Goal: Use online tool/utility: Utilize a website feature to perform a specific function

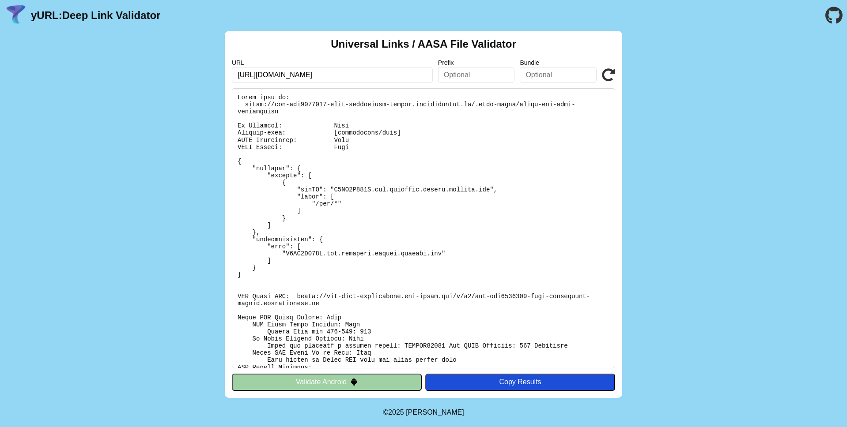
click at [358, 387] on button "Validate Android" at bounding box center [327, 382] width 190 height 17
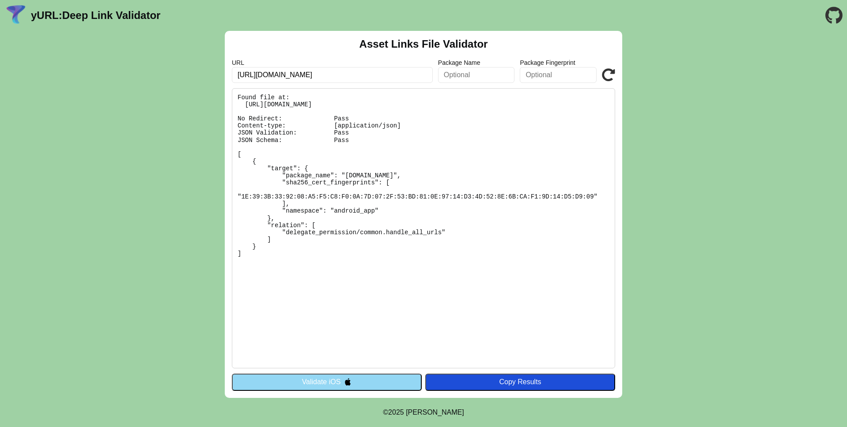
click at [350, 381] on img at bounding box center [348, 382] width 8 height 8
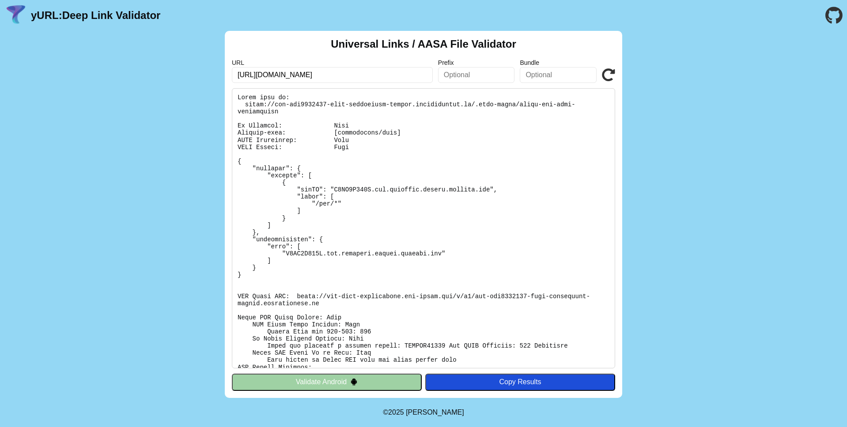
click at [364, 76] on input "https://dev-dig0025119-food-multibrand-mexico.pantheonsite.io/.well-known/apple…" at bounding box center [332, 75] width 201 height 16
drag, startPoint x: 343, startPoint y: 134, endPoint x: 475, endPoint y: 133, distance: 132.4
click at [475, 133] on pre at bounding box center [423, 228] width 383 height 280
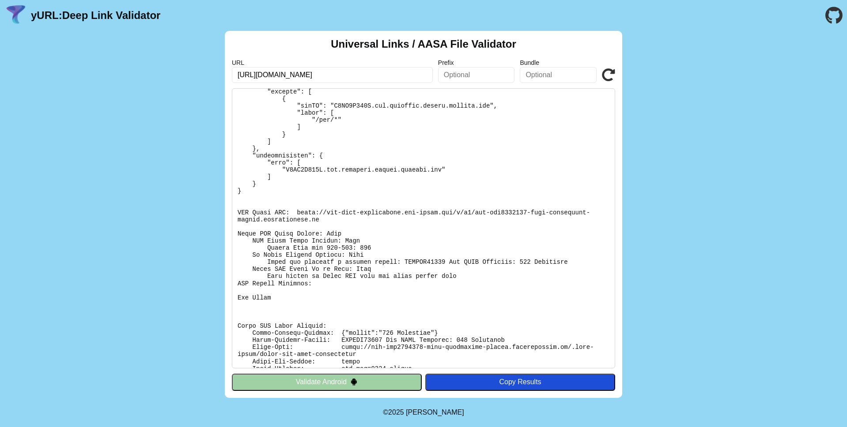
scroll to position [86, 0]
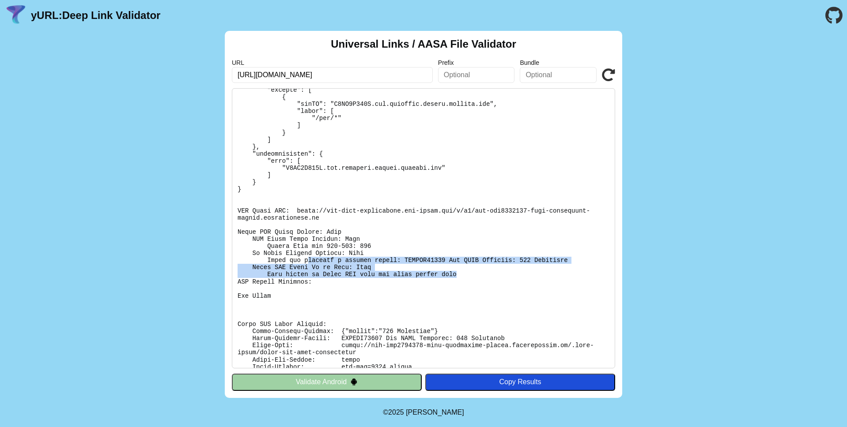
drag, startPoint x: 306, startPoint y: 263, endPoint x: 460, endPoint y: 276, distance: 154.6
click at [460, 276] on pre at bounding box center [423, 228] width 383 height 280
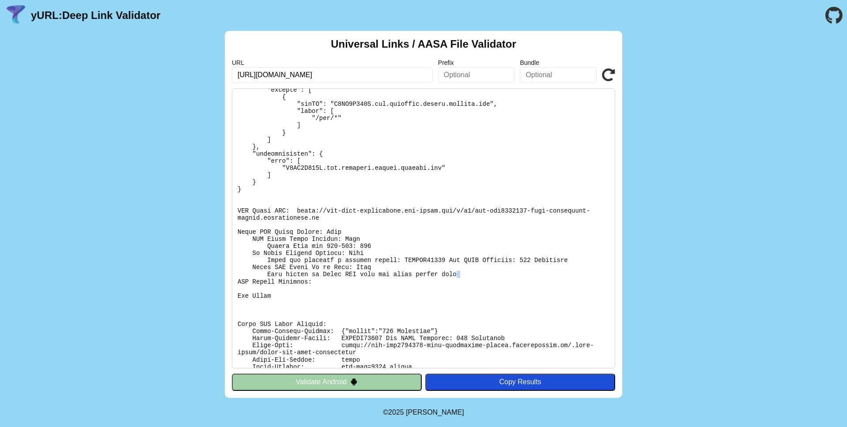
click at [460, 276] on pre at bounding box center [423, 228] width 383 height 280
drag, startPoint x: 301, startPoint y: 267, endPoint x: 381, endPoint y: 282, distance: 81.3
click at [381, 282] on pre at bounding box center [423, 228] width 383 height 280
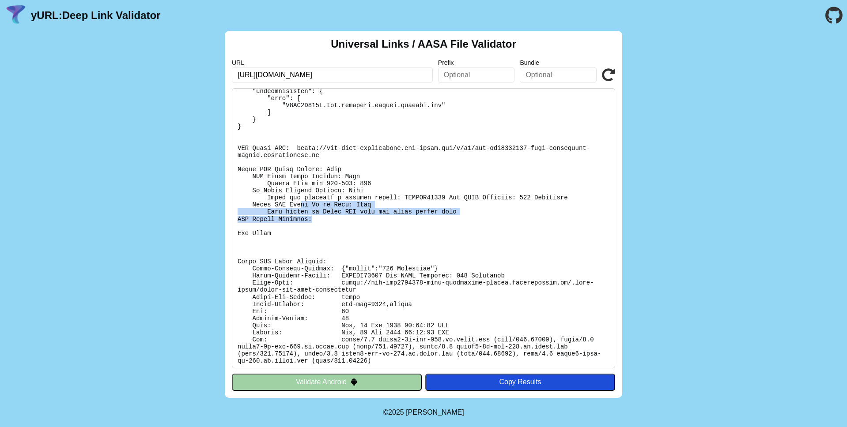
scroll to position [151, 0]
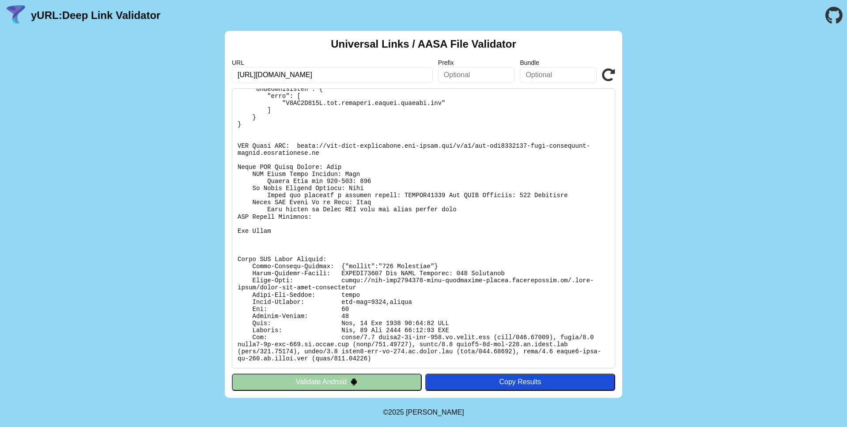
click at [422, 341] on pre at bounding box center [423, 228] width 383 height 280
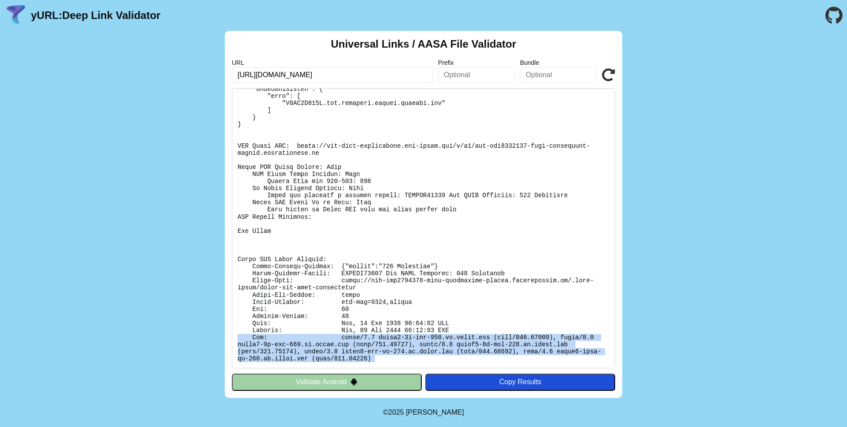
click at [422, 341] on pre at bounding box center [423, 228] width 383 height 280
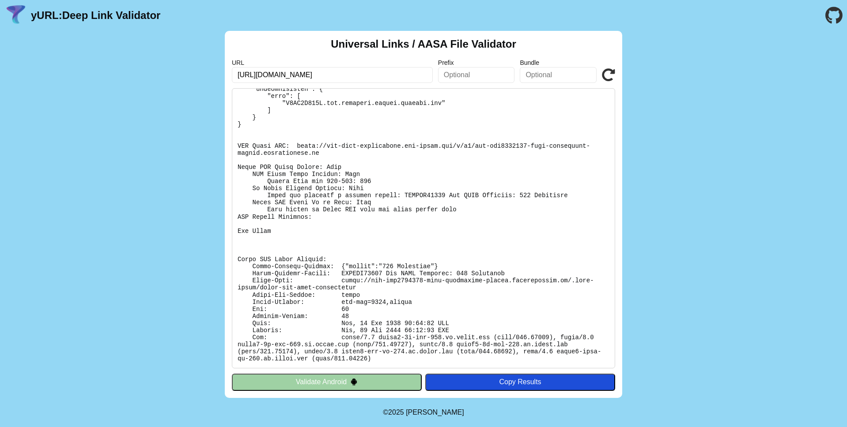
click at [264, 260] on pre at bounding box center [423, 228] width 383 height 280
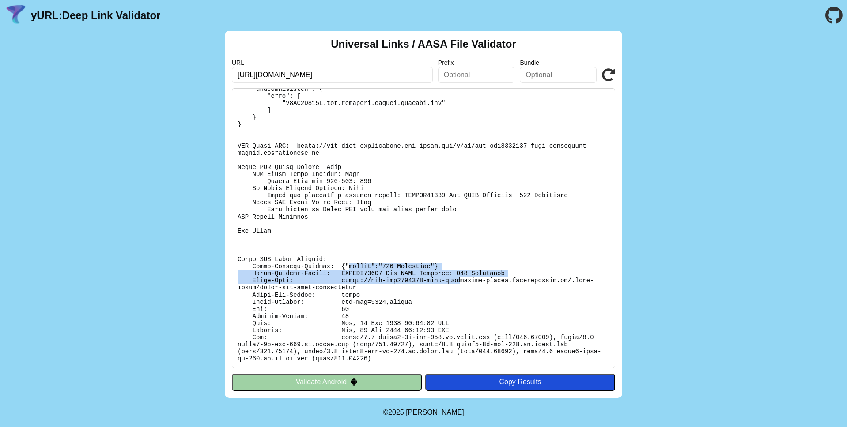
drag, startPoint x: 439, startPoint y: 274, endPoint x: 517, endPoint y: 265, distance: 79.1
click at [474, 274] on pre at bounding box center [423, 228] width 383 height 280
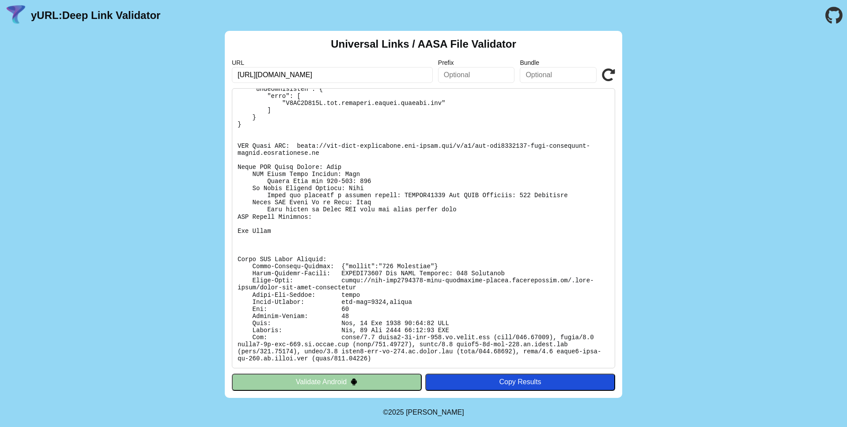
drag, startPoint x: 380, startPoint y: 279, endPoint x: 357, endPoint y: 286, distance: 24.6
click at [379, 281] on pre at bounding box center [423, 228] width 383 height 280
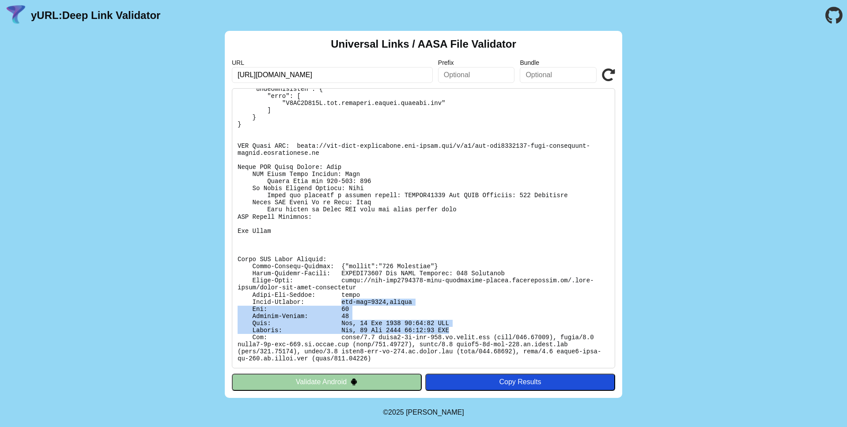
drag, startPoint x: 339, startPoint y: 303, endPoint x: 450, endPoint y: 330, distance: 113.6
click at [450, 330] on pre at bounding box center [423, 228] width 383 height 280
click at [353, 330] on pre at bounding box center [423, 228] width 383 height 280
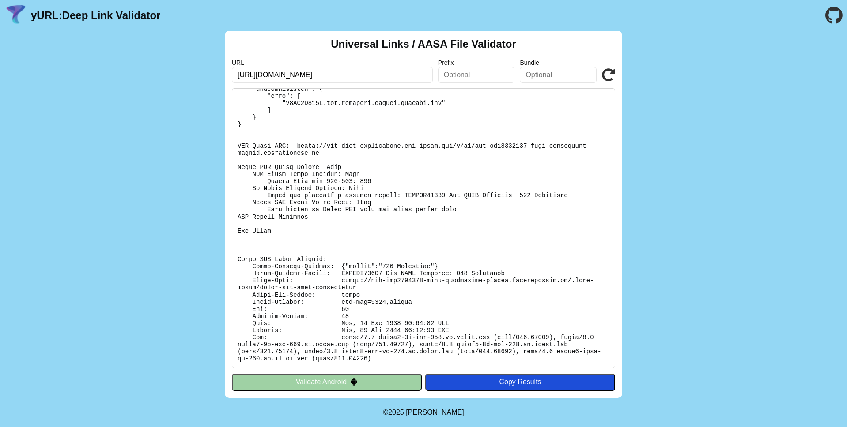
drag, startPoint x: 354, startPoint y: 324, endPoint x: 451, endPoint y: 325, distance: 96.2
click at [451, 325] on pre at bounding box center [423, 228] width 383 height 280
drag, startPoint x: 445, startPoint y: 324, endPoint x: 395, endPoint y: 325, distance: 50.3
click at [245, 321] on pre at bounding box center [423, 228] width 383 height 280
click at [430, 325] on pre at bounding box center [423, 228] width 383 height 280
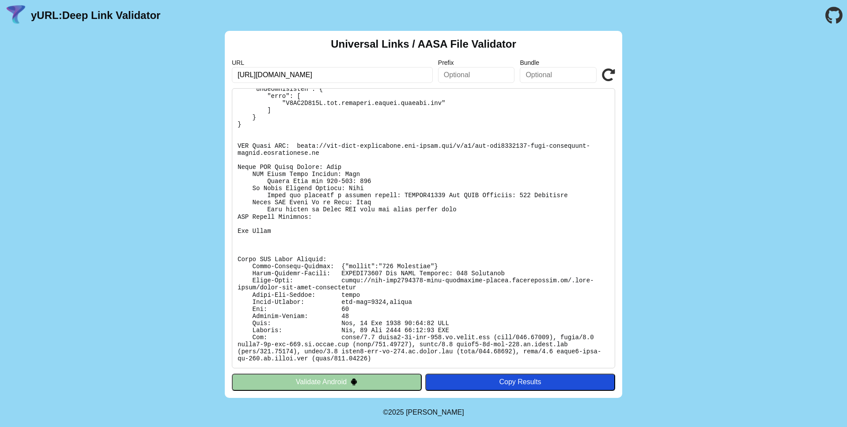
click at [397, 332] on pre at bounding box center [423, 228] width 383 height 280
drag, startPoint x: 425, startPoint y: 331, endPoint x: 456, endPoint y: 331, distance: 30.9
click at [456, 331] on pre at bounding box center [423, 228] width 383 height 280
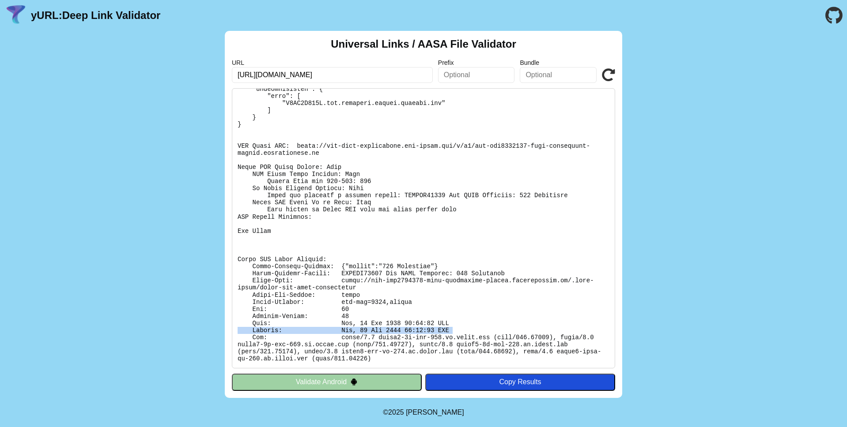
click at [457, 331] on pre at bounding box center [423, 228] width 383 height 280
drag, startPoint x: 456, startPoint y: 331, endPoint x: 434, endPoint y: 332, distance: 21.2
click at [434, 332] on pre at bounding box center [423, 228] width 383 height 280
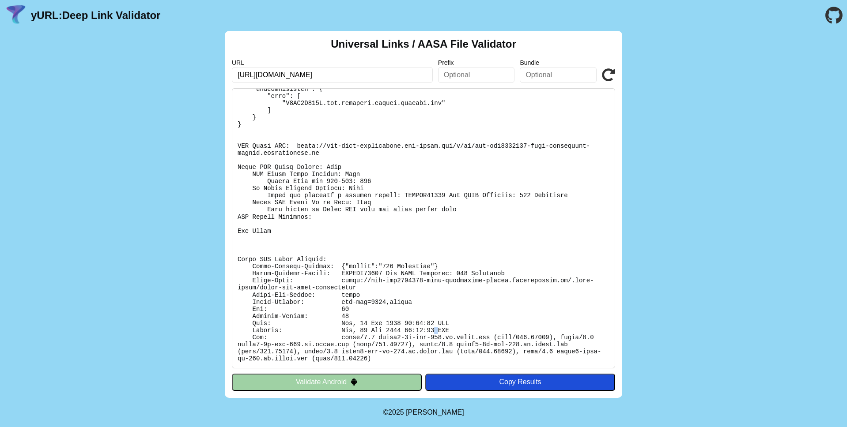
click at [434, 332] on pre at bounding box center [423, 228] width 383 height 280
click at [408, 339] on pre at bounding box center [423, 228] width 383 height 280
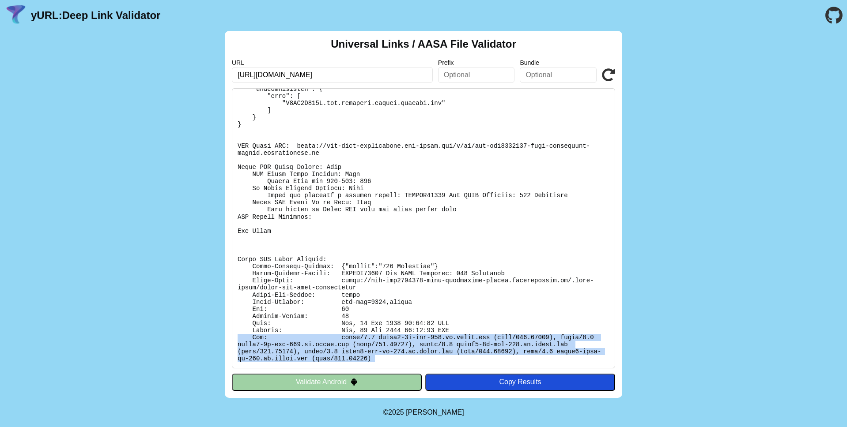
click at [408, 339] on pre at bounding box center [423, 228] width 383 height 280
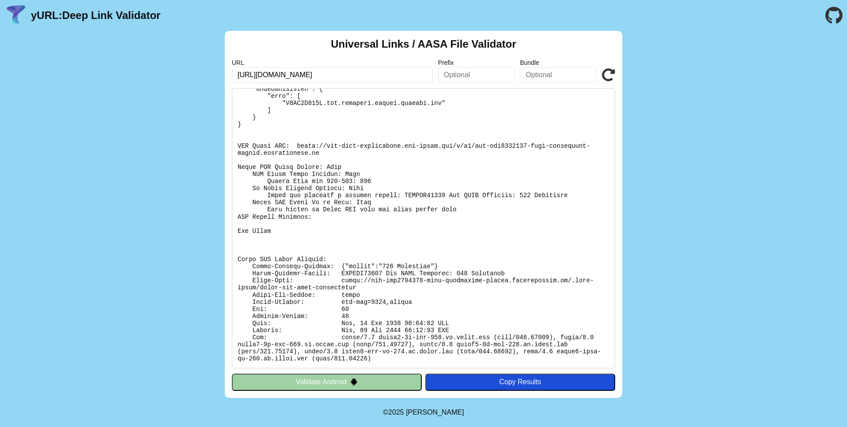
click at [380, 341] on pre at bounding box center [423, 228] width 383 height 280
drag, startPoint x: 384, startPoint y: 357, endPoint x: 380, endPoint y: 350, distance: 7.9
click at [380, 350] on pre at bounding box center [423, 228] width 383 height 280
click at [356, 347] on pre at bounding box center [423, 228] width 383 height 280
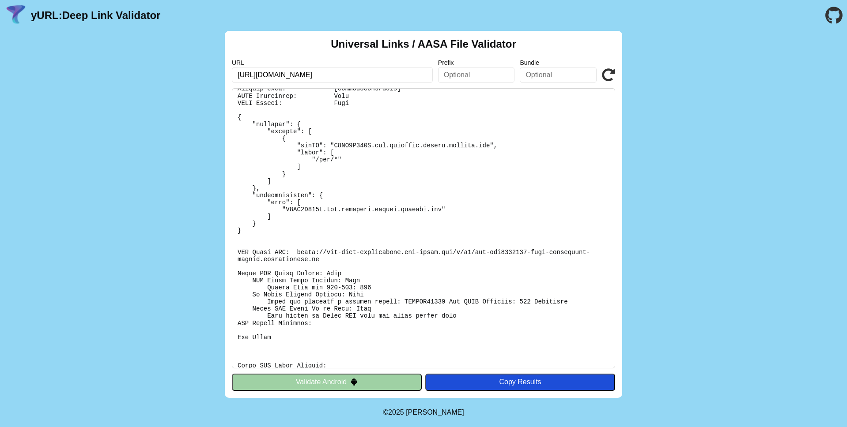
scroll to position [0, 0]
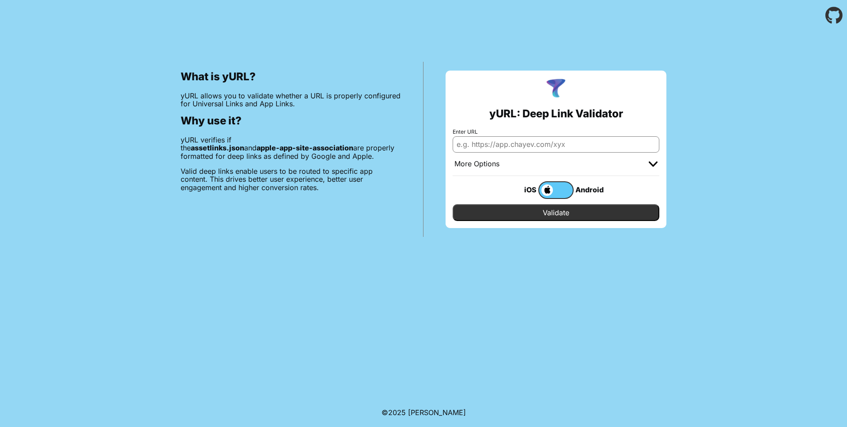
click at [523, 143] on input "Enter URL" at bounding box center [555, 144] width 207 height 16
paste input "[URL][DOMAIN_NAME]"
type input "[URL][DOMAIN_NAME]"
click at [562, 224] on div "yURL: Deep Link Validator Enter URL https://dev-dig0025119-food-multibrand-mexi…" at bounding box center [555, 150] width 221 height 158
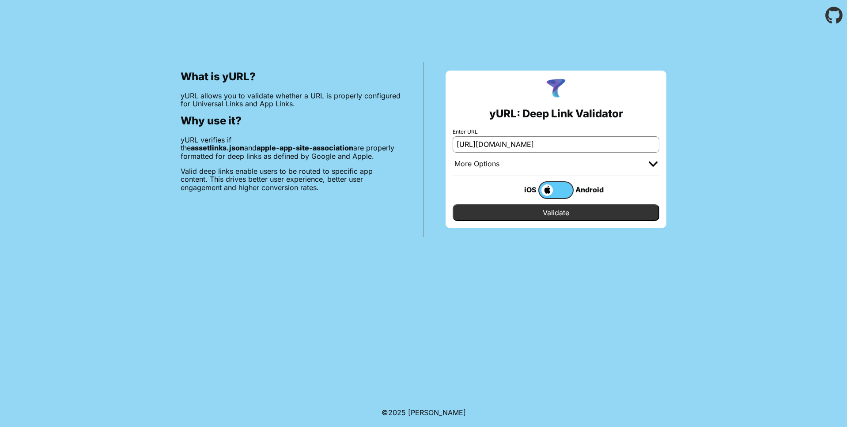
scroll to position [0, 0]
click at [517, 222] on div "yURL: Deep Link Validator Enter URL https://dev-dig0025119-food-multibrand-mexi…" at bounding box center [555, 150] width 221 height 158
click at [523, 217] on input "Validate" at bounding box center [555, 212] width 207 height 17
